Goal: Information Seeking & Learning: Learn about a topic

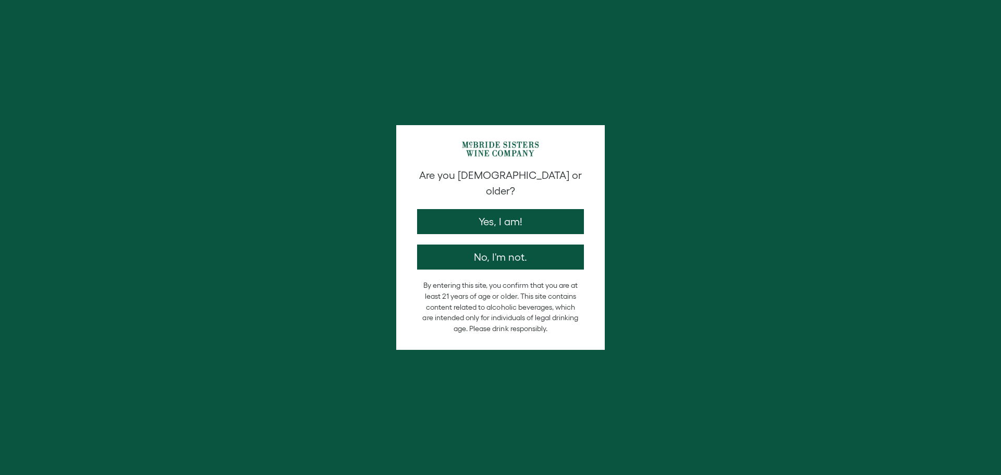
click at [552, 206] on div "Are you 21 years old or older? Yes, I am! No, I'm not. By entering this site, y…" at bounding box center [500, 237] width 1001 height 475
click at [528, 210] on div "Are you 21 years old or older? Yes, I am! No, I'm not. By entering this site, y…" at bounding box center [500, 237] width 1001 height 475
click at [510, 211] on div "Are you 21 years old or older? Yes, I am! No, I'm not. By entering this site, y…" at bounding box center [500, 237] width 1001 height 475
click at [506, 210] on div "Are you 21 years old or older? Yes, I am! No, I'm not. By entering this site, y…" at bounding box center [500, 237] width 1001 height 475
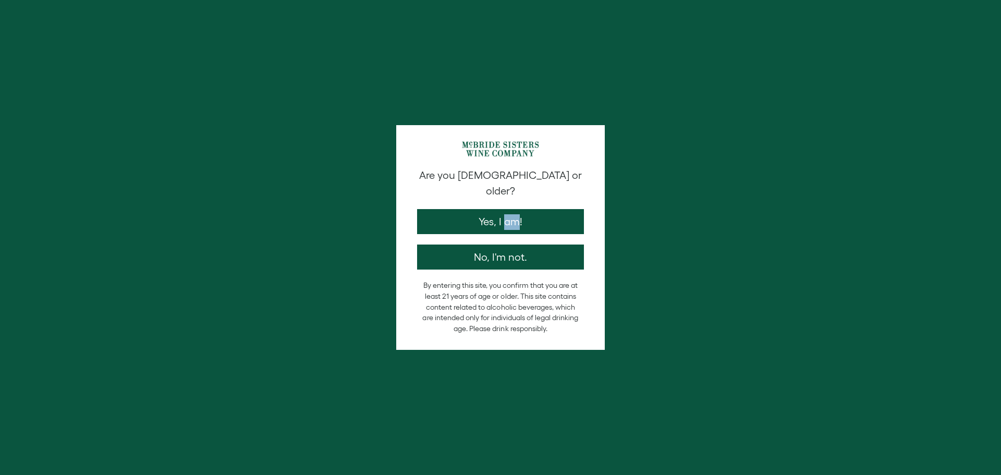
click at [506, 210] on div "Are you 21 years old or older? Yes, I am! No, I'm not. By entering this site, y…" at bounding box center [500, 237] width 1001 height 475
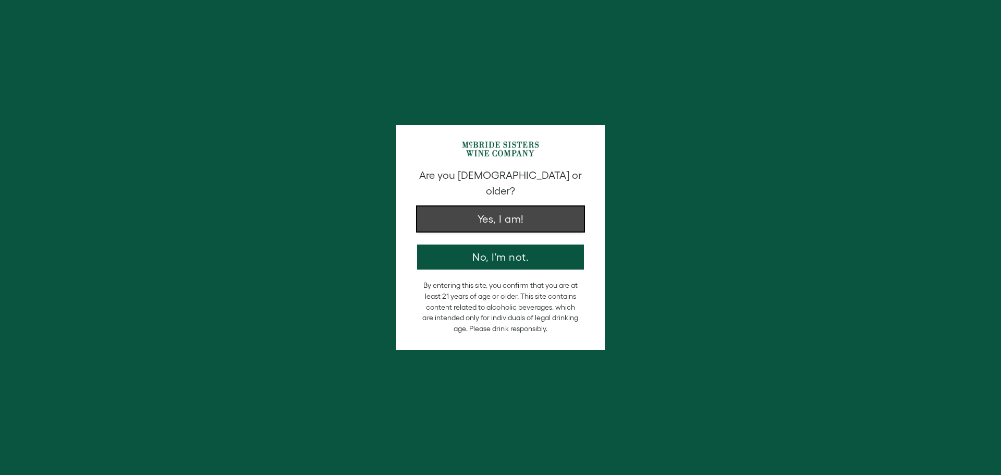
click at [434, 206] on button "Yes, I am!" at bounding box center [500, 218] width 167 height 25
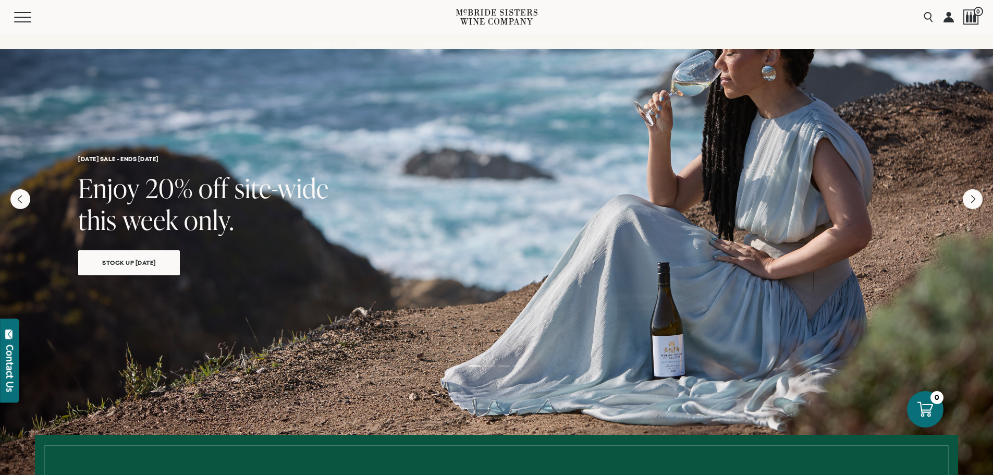
click at [31, 25] on div "Menu" at bounding box center [235, 17] width 442 height 34
click at [18, 17] on span "Mobile Menu Trigger" at bounding box center [25, 17] width 22 height 1
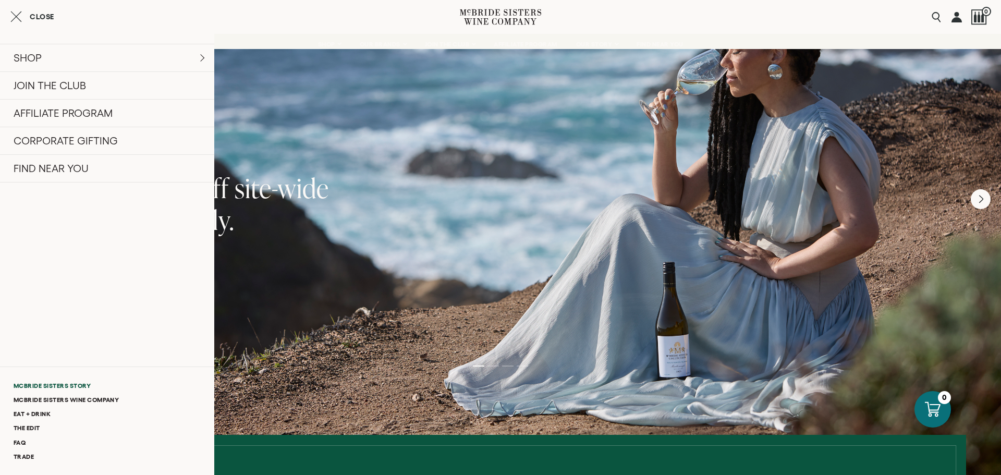
click at [73, 387] on link "McBride Sisters Story" at bounding box center [107, 385] width 214 height 14
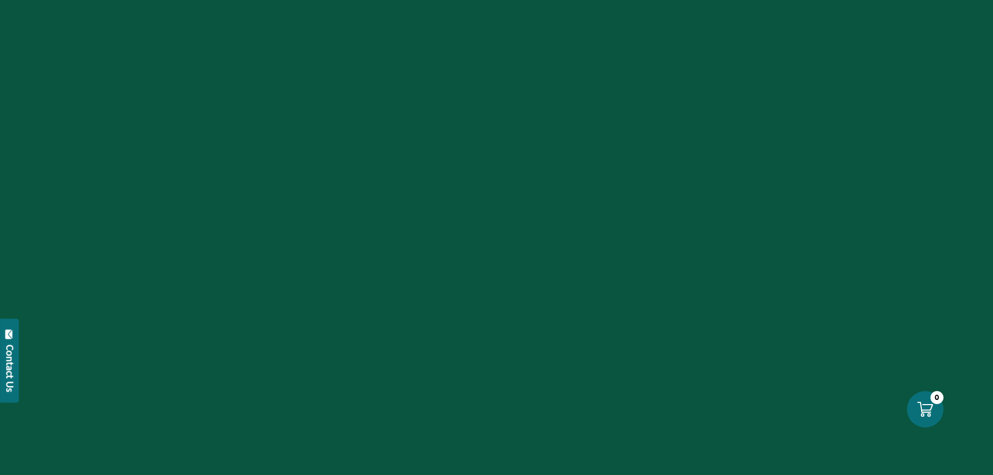
click at [11, 351] on div "Contact Us" at bounding box center [10, 367] width 10 height 47
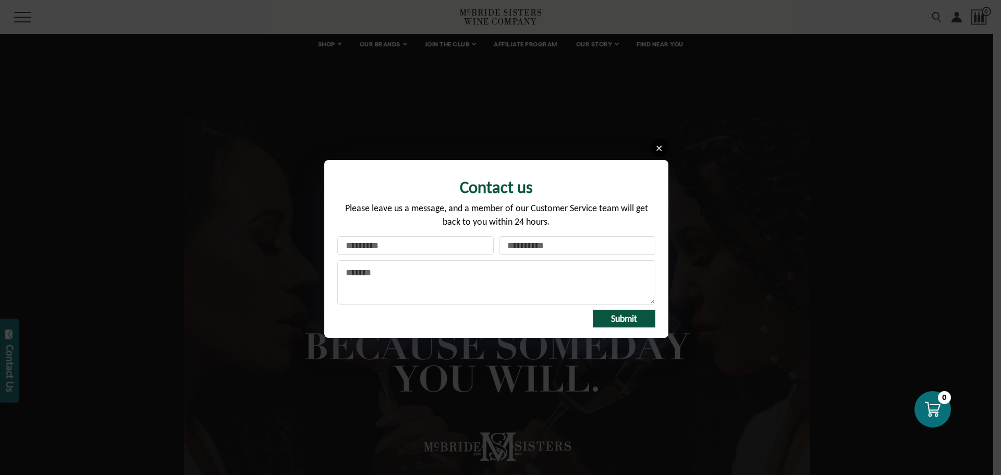
click at [656, 154] on link at bounding box center [659, 148] width 18 height 18
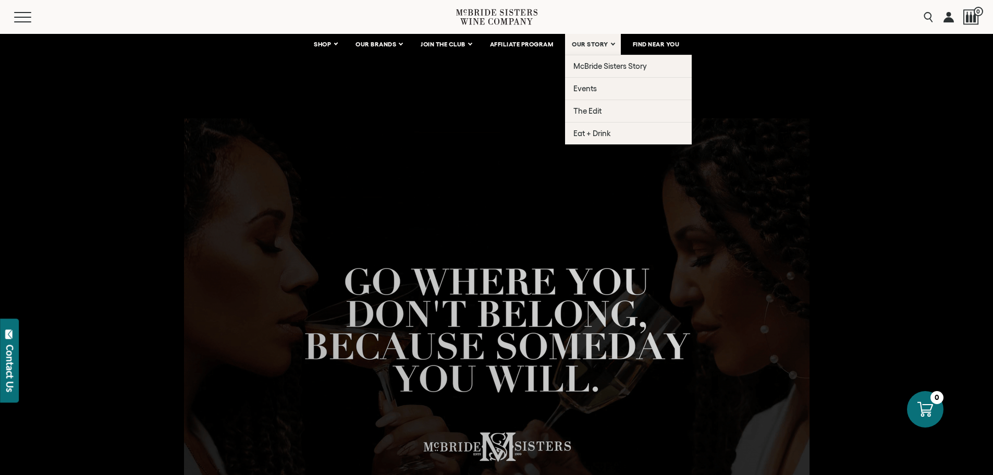
click at [618, 42] on link "OUR STORY" at bounding box center [593, 44] width 56 height 21
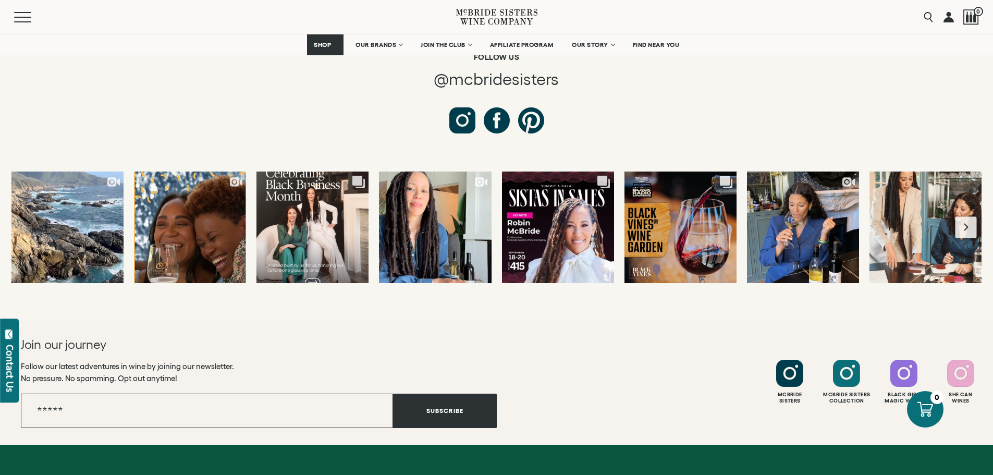
scroll to position [3752, 0]
